Goal: Transaction & Acquisition: Book appointment/travel/reservation

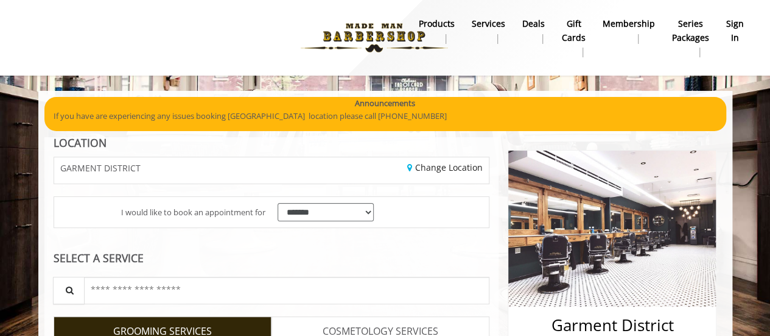
click at [737, 30] on b "sign in" at bounding box center [735, 30] width 18 height 27
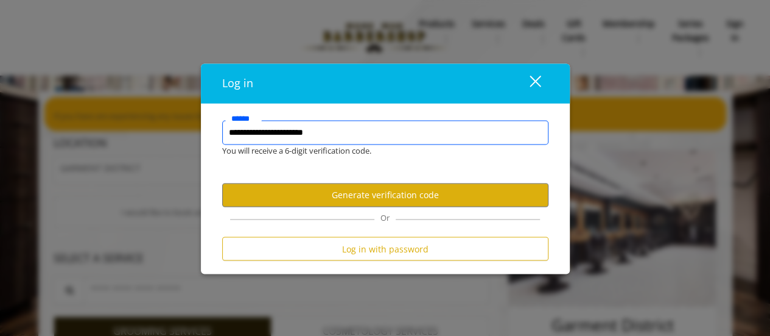
type input "**********"
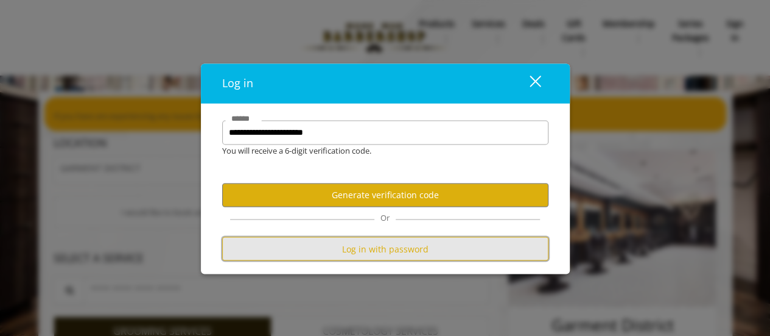
click at [370, 250] on button "Log in with password" at bounding box center [385, 249] width 326 height 24
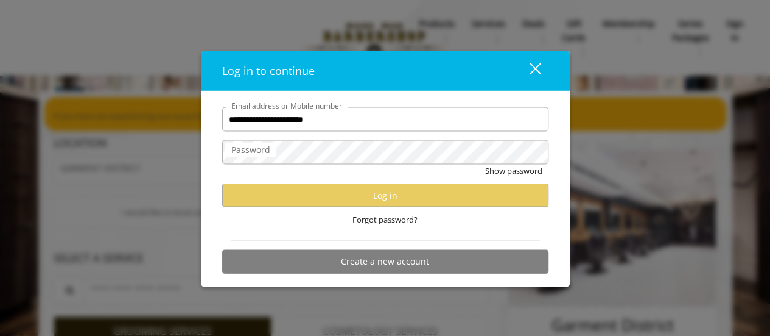
type input "**********"
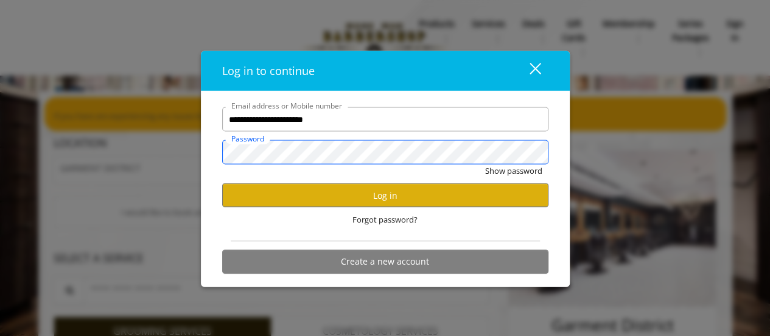
click at [485, 164] on button "Show password" at bounding box center [513, 170] width 57 height 13
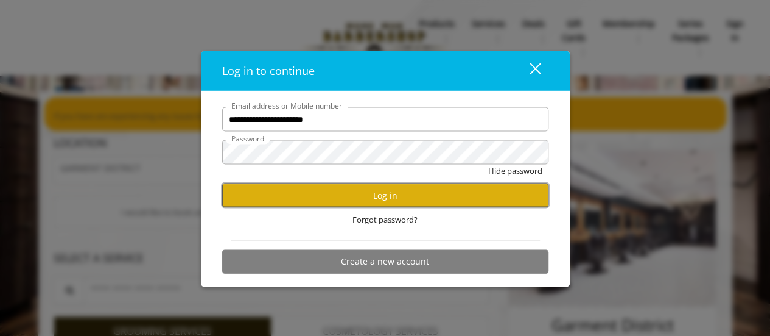
click at [407, 203] on button "Log in" at bounding box center [385, 195] width 326 height 24
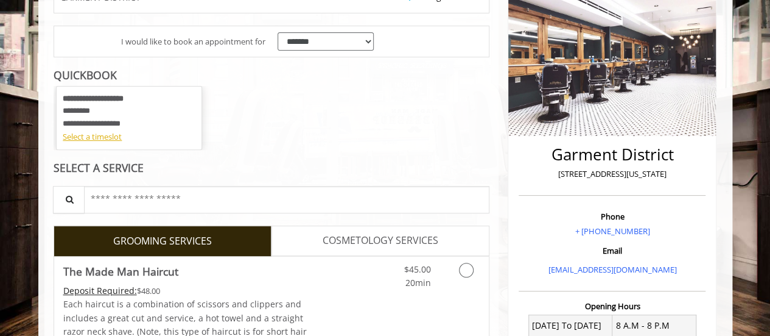
scroll to position [178, 0]
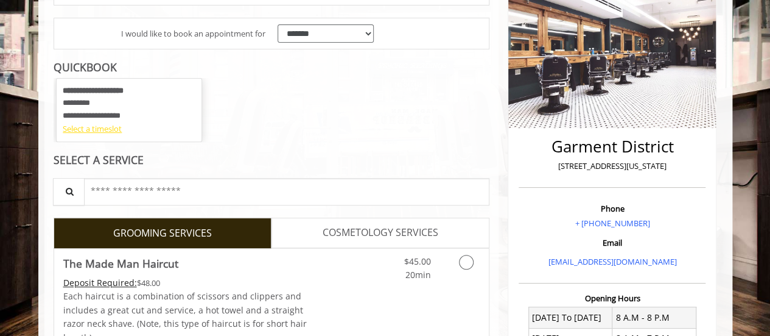
click at [111, 130] on div "Select a timeslot" at bounding box center [129, 128] width 133 height 13
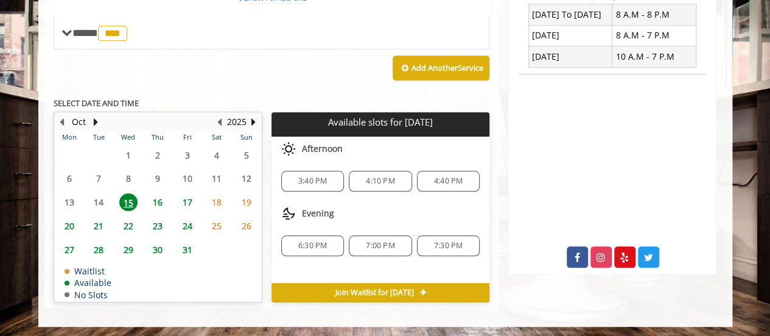
scroll to position [480, 0]
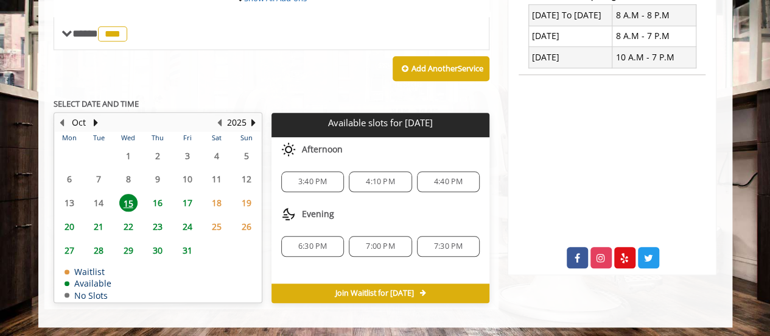
click at [188, 194] on span "17" at bounding box center [187, 203] width 18 height 18
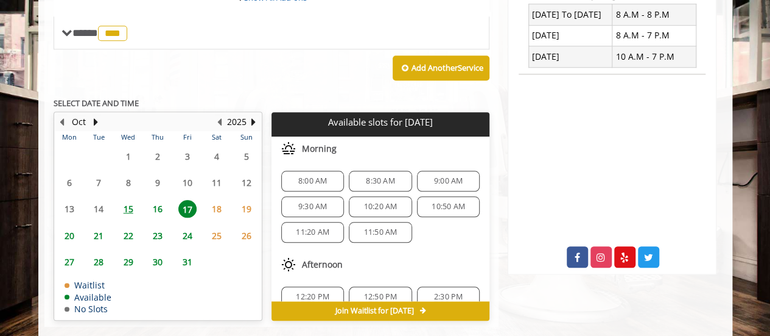
scroll to position [499, 0]
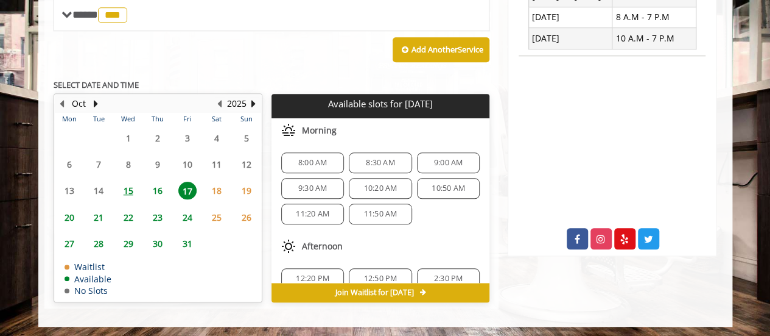
click at [310, 183] on span "9:30 AM" at bounding box center [312, 188] width 29 height 10
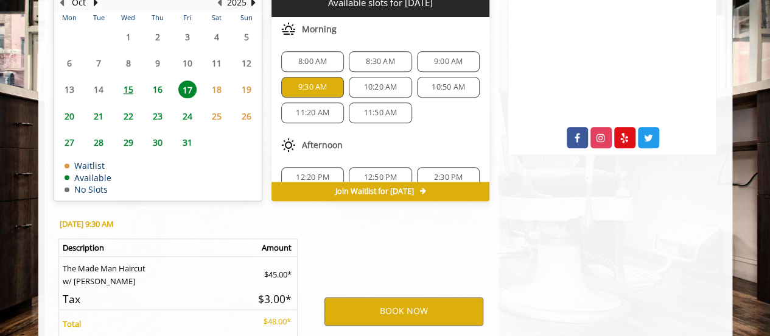
scroll to position [719, 0]
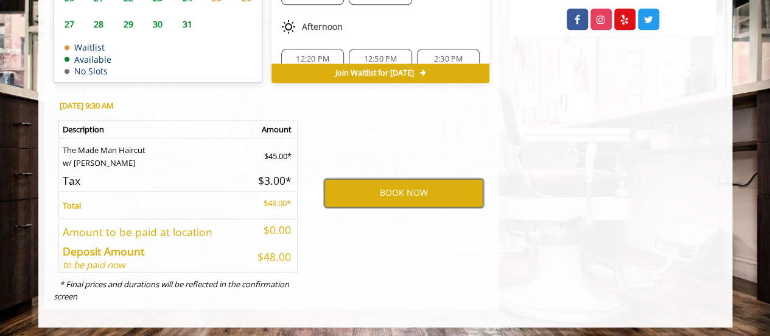
click at [401, 191] on button "BOOK NOW" at bounding box center [404, 192] width 159 height 28
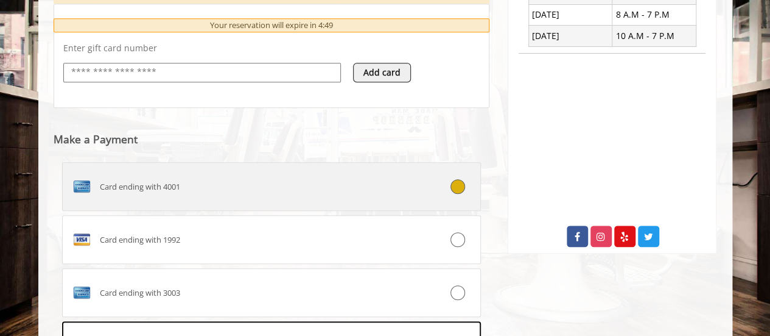
scroll to position [606, 0]
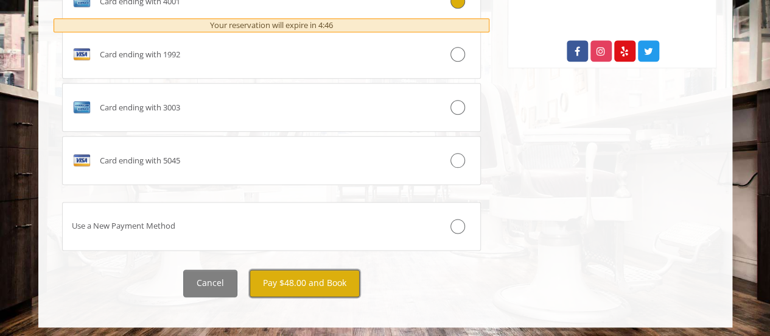
click at [292, 283] on button "Pay $48.00 and Book" at bounding box center [305, 282] width 110 height 27
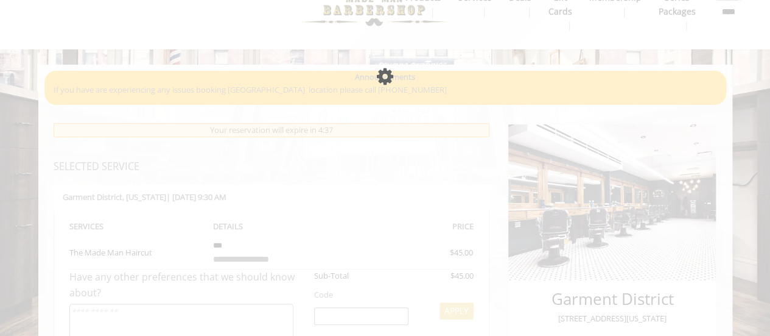
scroll to position [0, 0]
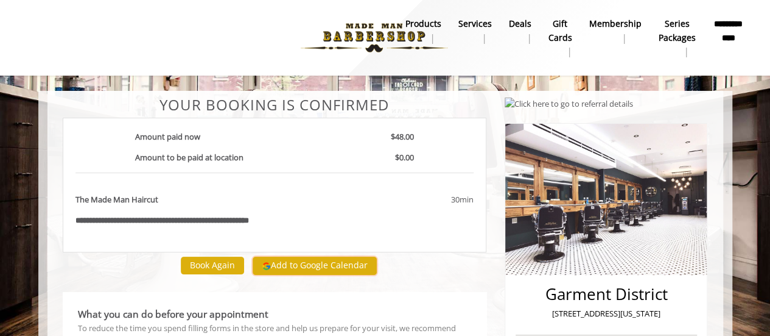
click at [306, 261] on button "Add to Google Calendar" at bounding box center [315, 265] width 124 height 18
